Goal: Task Accomplishment & Management: Complete application form

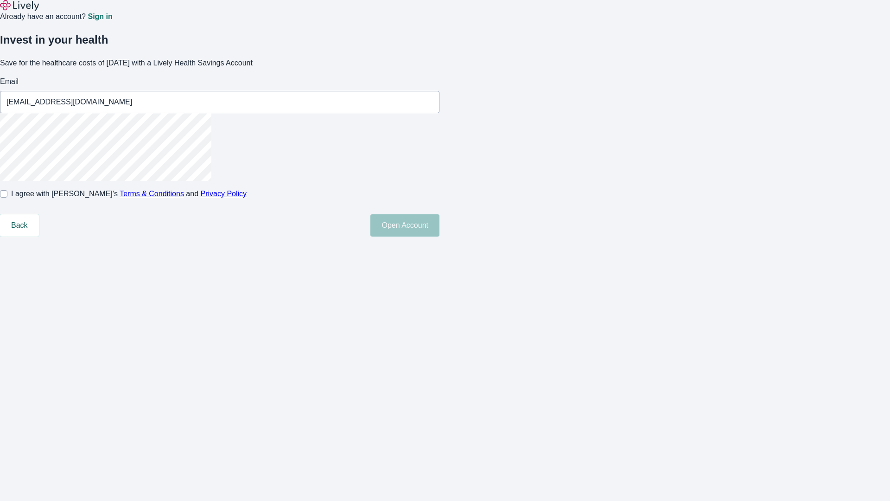
click at [7, 198] on input "I agree with Lively’s Terms & Conditions and Privacy Policy" at bounding box center [3, 193] width 7 height 7
checkbox input "true"
click at [440, 237] on button "Open Account" at bounding box center [405, 225] width 69 height 22
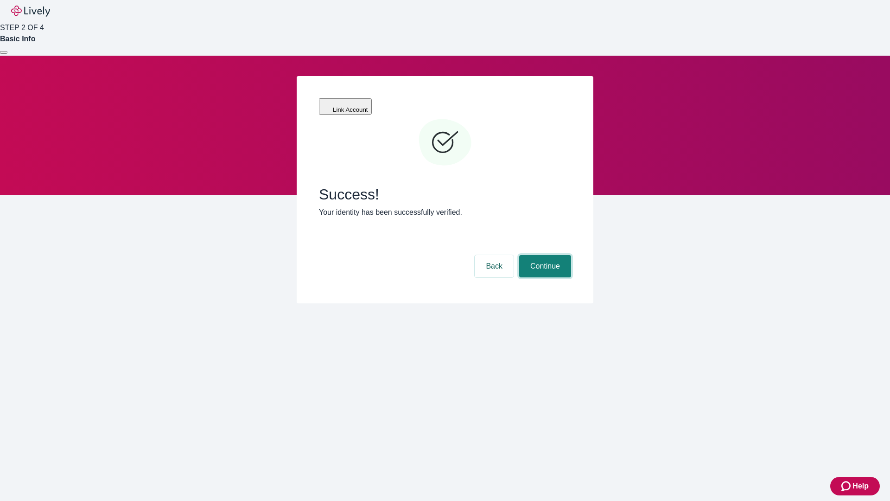
click at [544, 255] on button "Continue" at bounding box center [545, 266] width 52 height 22
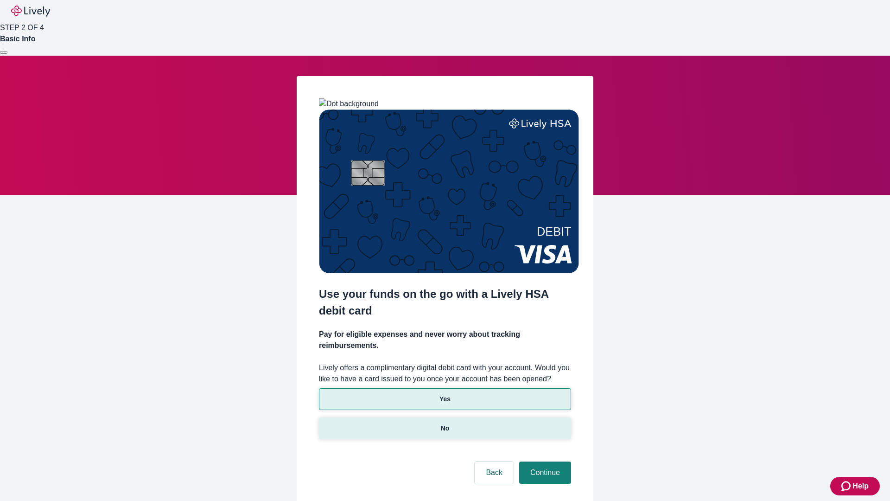
click at [445, 423] on p "No" at bounding box center [445, 428] width 9 height 10
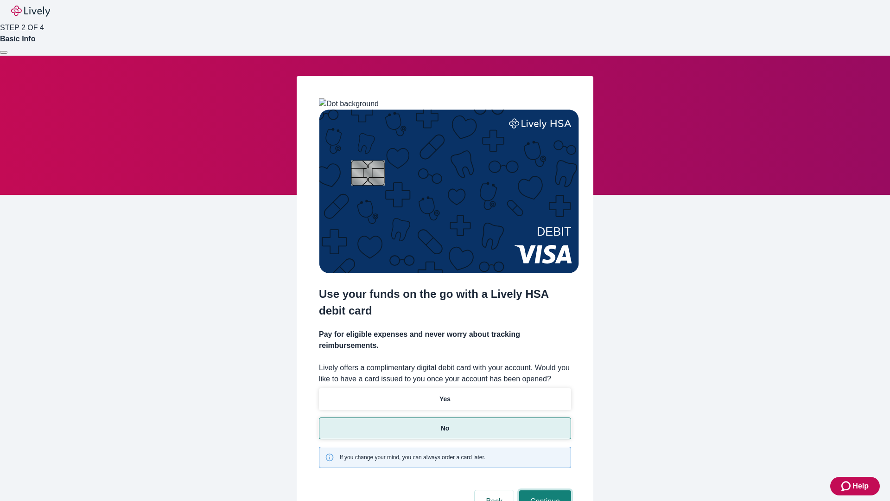
click at [544, 490] on button "Continue" at bounding box center [545, 501] width 52 height 22
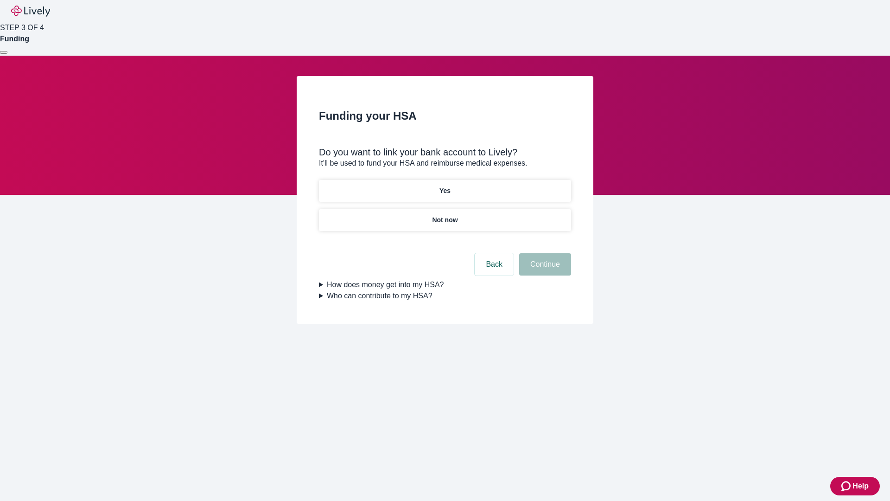
click at [445, 186] on p "Yes" at bounding box center [445, 191] width 11 height 10
click at [544, 253] on button "Continue" at bounding box center [545, 264] width 52 height 22
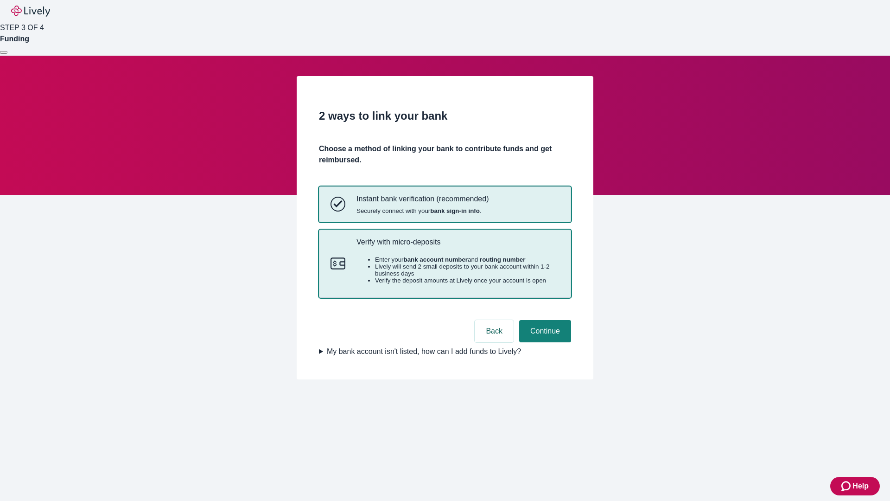
click at [458, 246] on p "Verify with micro-deposits" at bounding box center [458, 241] width 203 height 9
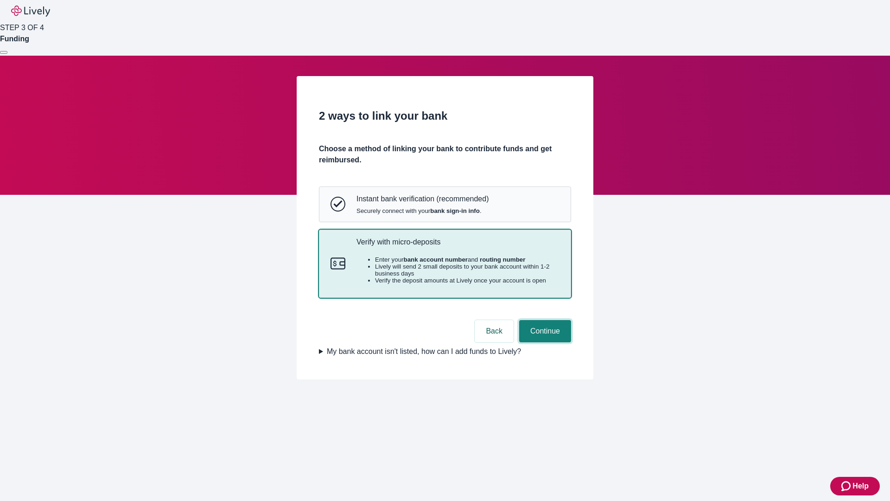
click at [544, 342] on button "Continue" at bounding box center [545, 331] width 52 height 22
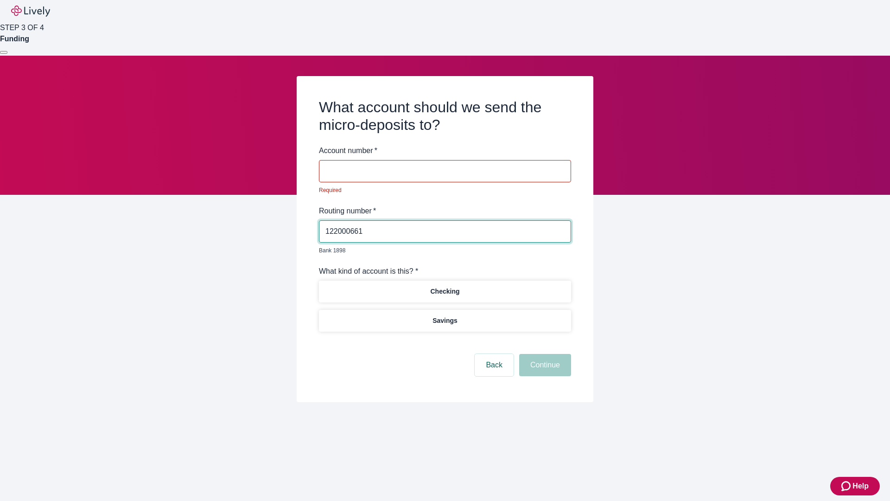
type input "122000661"
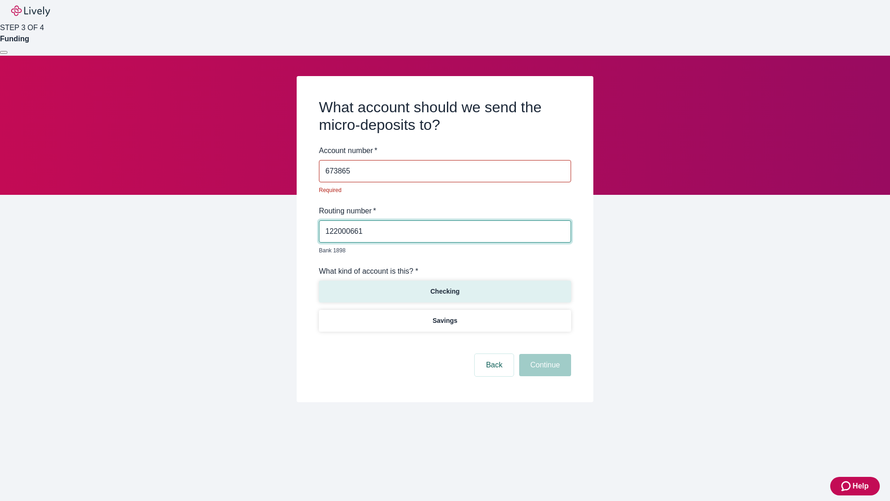
type input "673865"
click at [445, 287] on p "Checking" at bounding box center [444, 292] width 29 height 10
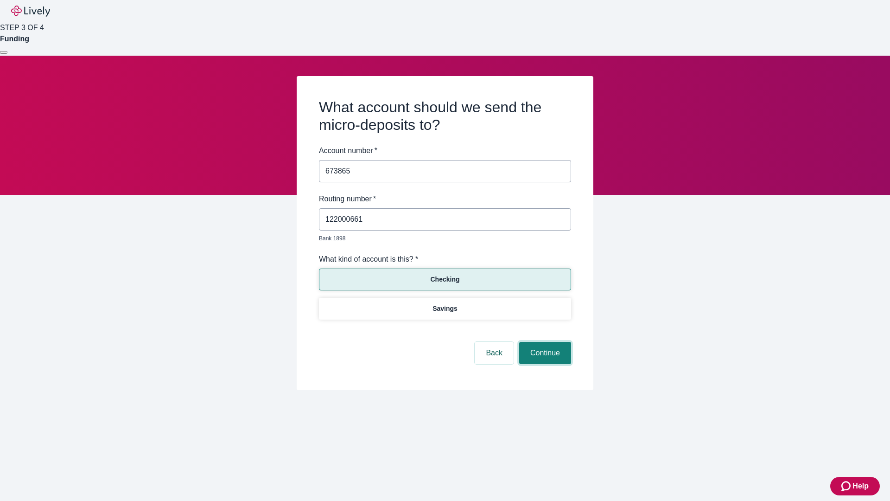
click at [544, 342] on button "Continue" at bounding box center [545, 353] width 52 height 22
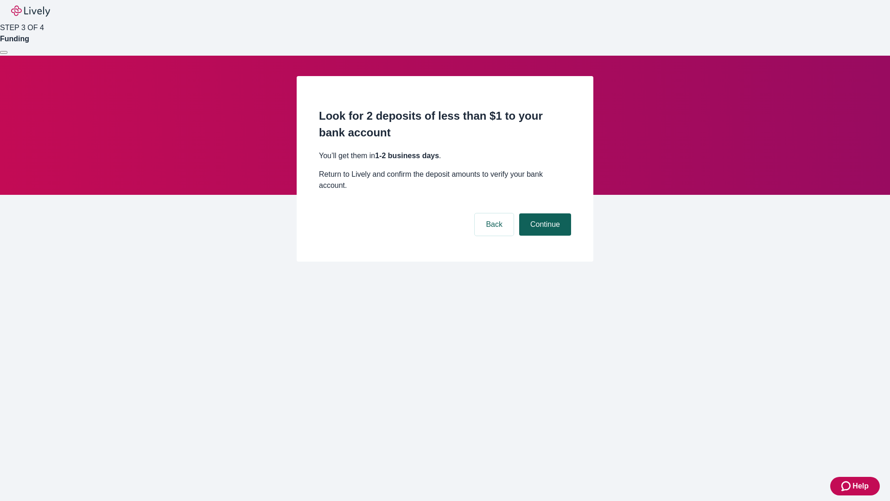
click at [544, 213] on button "Continue" at bounding box center [545, 224] width 52 height 22
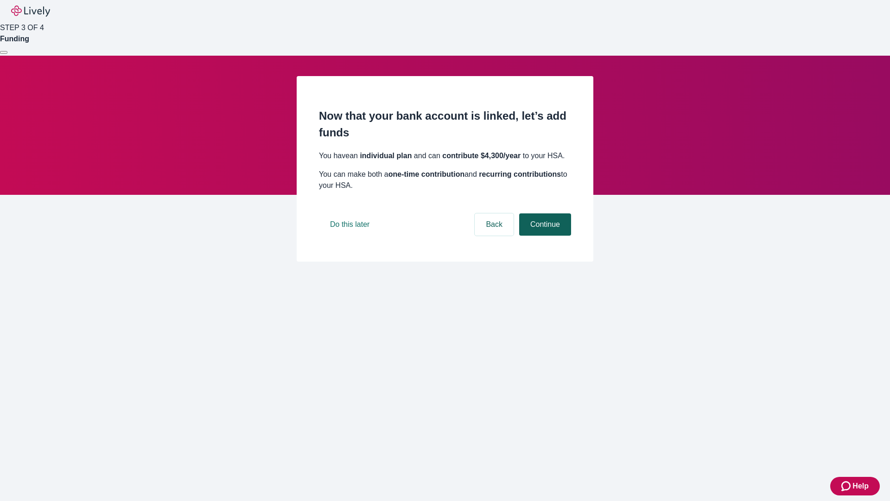
click at [544, 236] on button "Continue" at bounding box center [545, 224] width 52 height 22
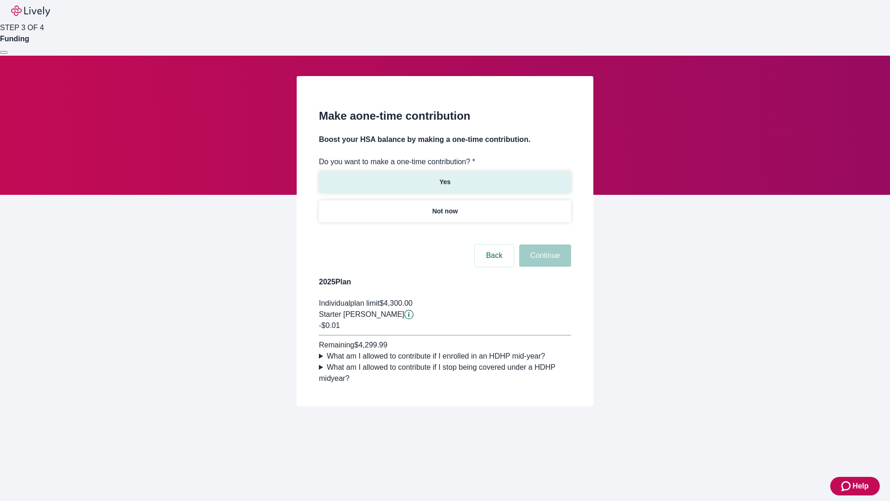
click at [445, 177] on p "Yes" at bounding box center [445, 182] width 11 height 10
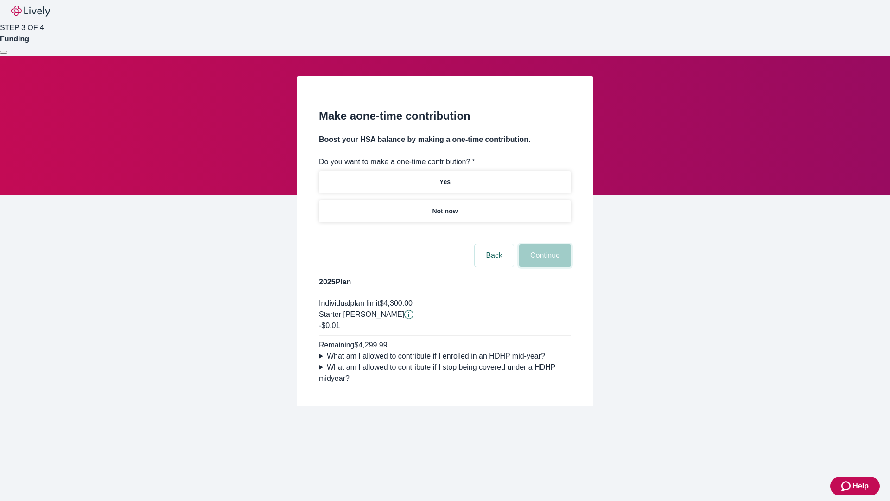
click at [544, 267] on button "Continue" at bounding box center [545, 255] width 52 height 22
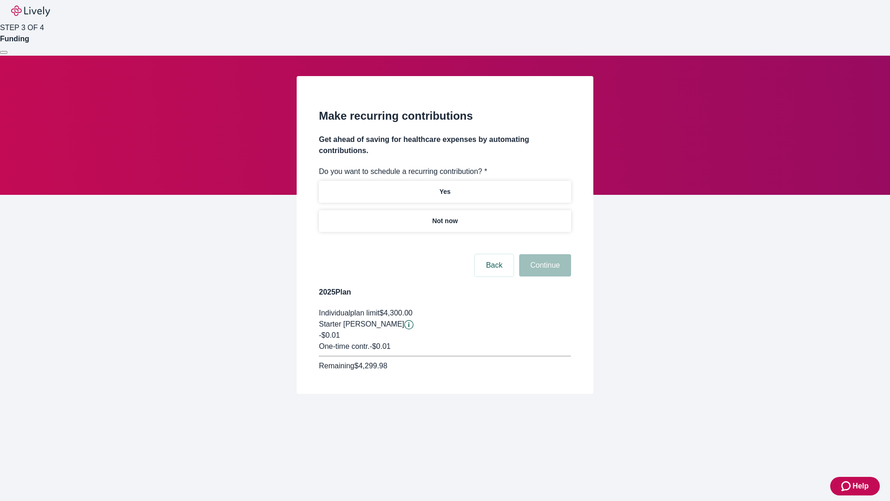
click at [445, 216] on p "Not now" at bounding box center [445, 221] width 26 height 10
click at [544, 254] on button "Continue" at bounding box center [545, 265] width 52 height 22
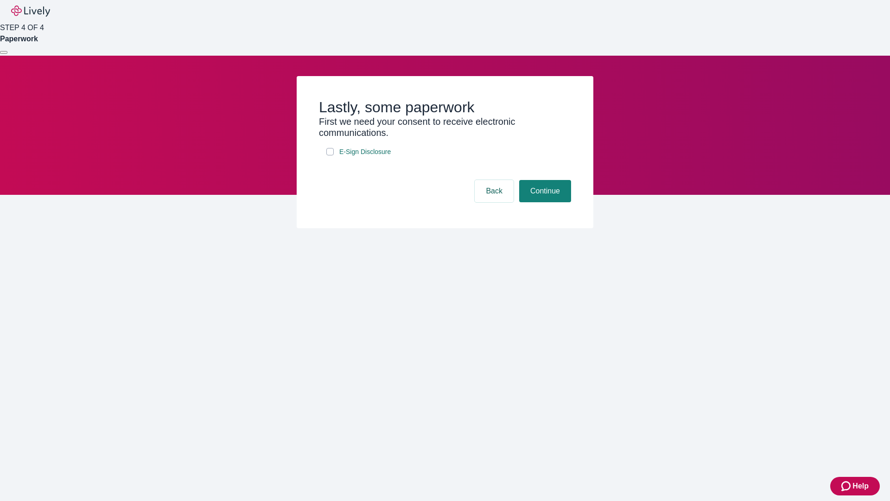
click at [330, 155] on input "E-Sign Disclosure" at bounding box center [329, 151] width 7 height 7
checkbox input "true"
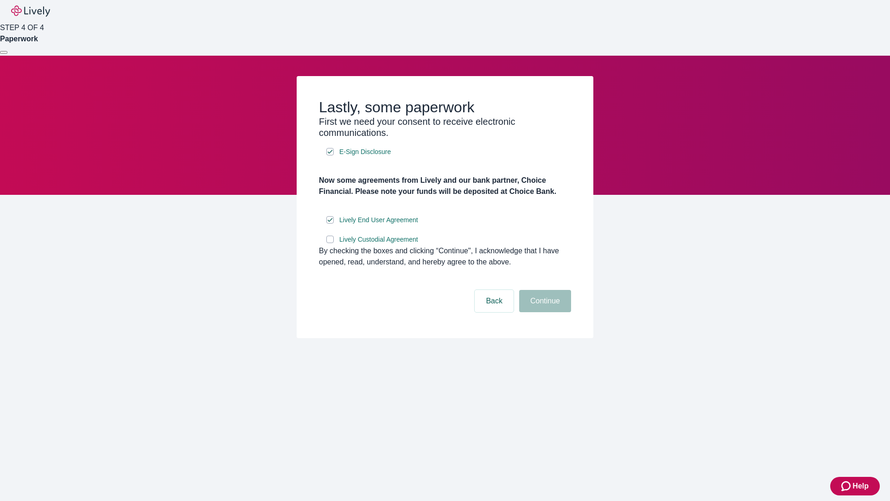
click at [330, 243] on input "Lively Custodial Agreement" at bounding box center [329, 239] width 7 height 7
checkbox input "true"
click at [544, 312] on button "Continue" at bounding box center [545, 301] width 52 height 22
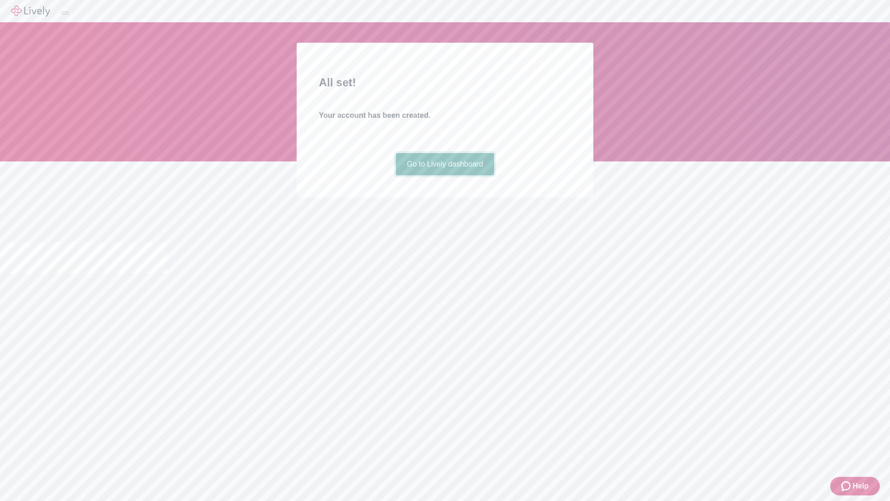
click at [445, 175] on link "Go to Lively dashboard" at bounding box center [445, 164] width 99 height 22
